Goal: Navigation & Orientation: Find specific page/section

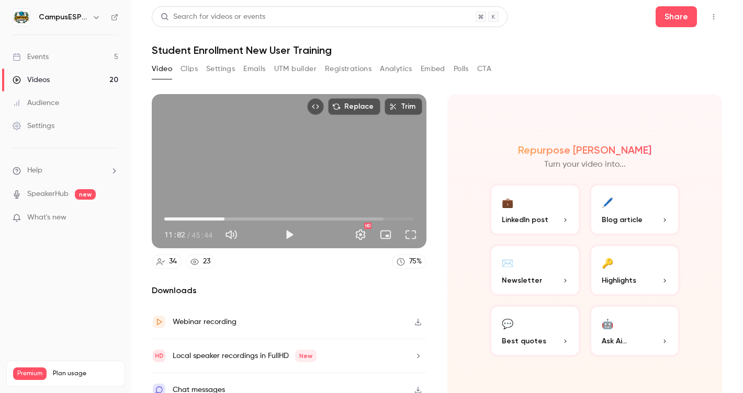
scroll to position [56, 0]
click at [41, 54] on div "Events" at bounding box center [31, 57] width 36 height 10
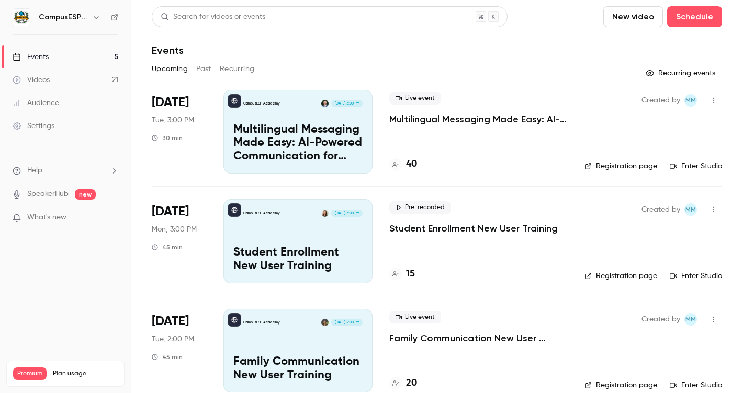
click at [204, 70] on button "Past" at bounding box center [203, 69] width 15 height 17
